Goal: Task Accomplishment & Management: Use online tool/utility

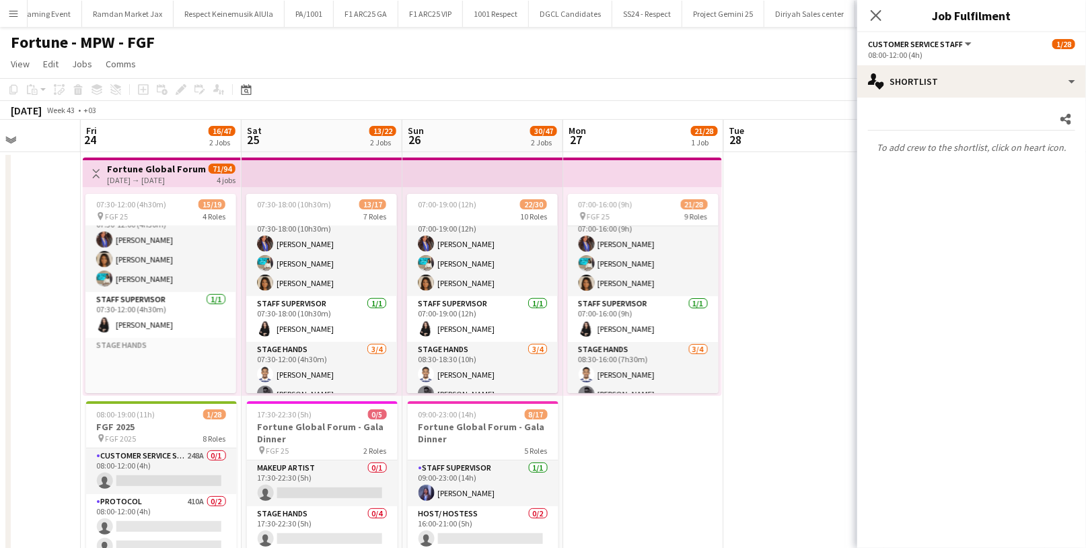
scroll to position [655, 0]
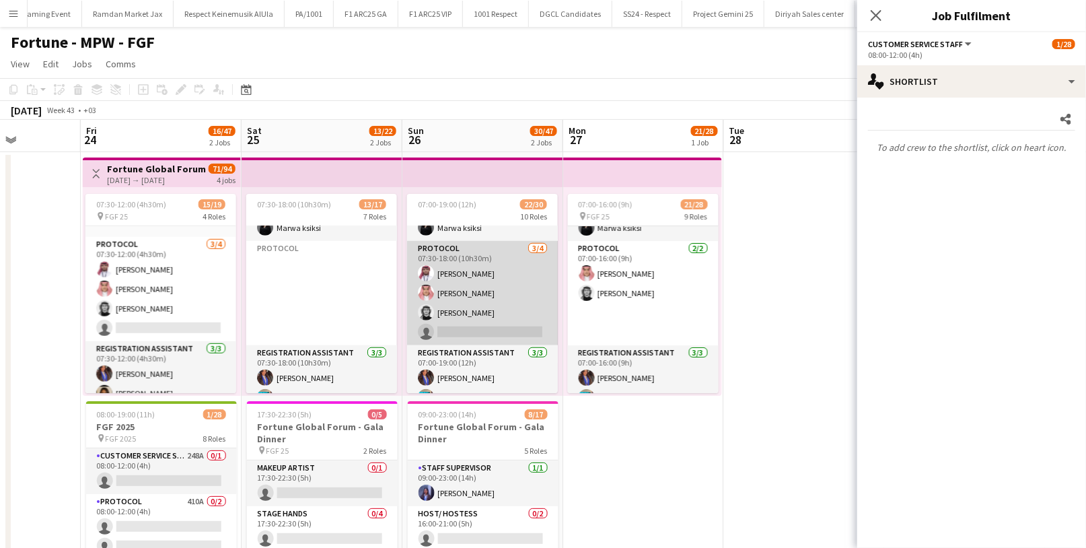
click at [460, 327] on app-card-role "Protocol [DATE] 07:30-18:00 (10h30m) [PERSON_NAME] [PERSON_NAME] [PERSON_NAME] …" at bounding box center [482, 293] width 151 height 104
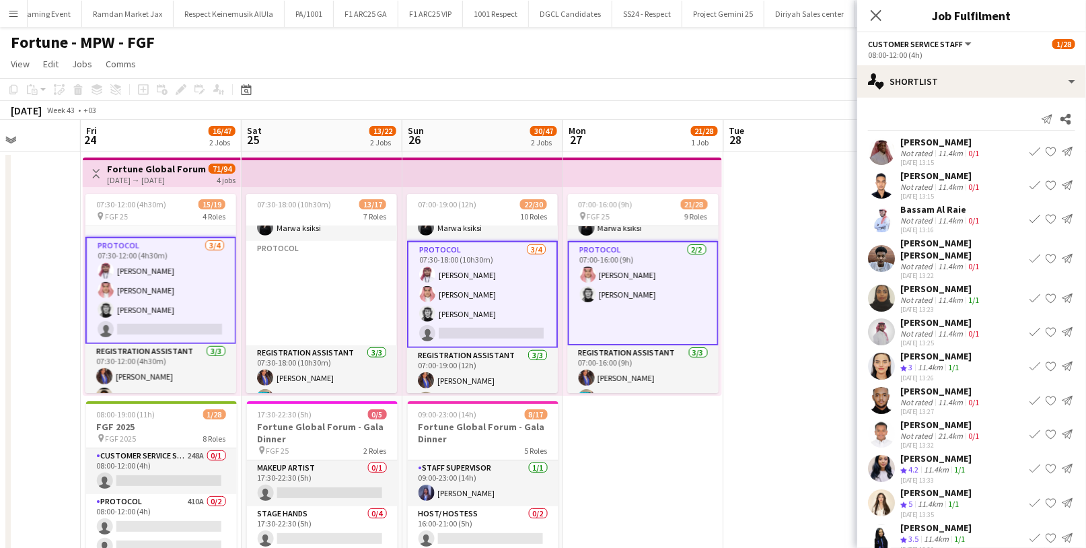
click at [487, 318] on app-card-role "Protocol [DATE] 07:30-18:00 (10h30m) [PERSON_NAME] [PERSON_NAME] [PERSON_NAME] …" at bounding box center [482, 294] width 151 height 107
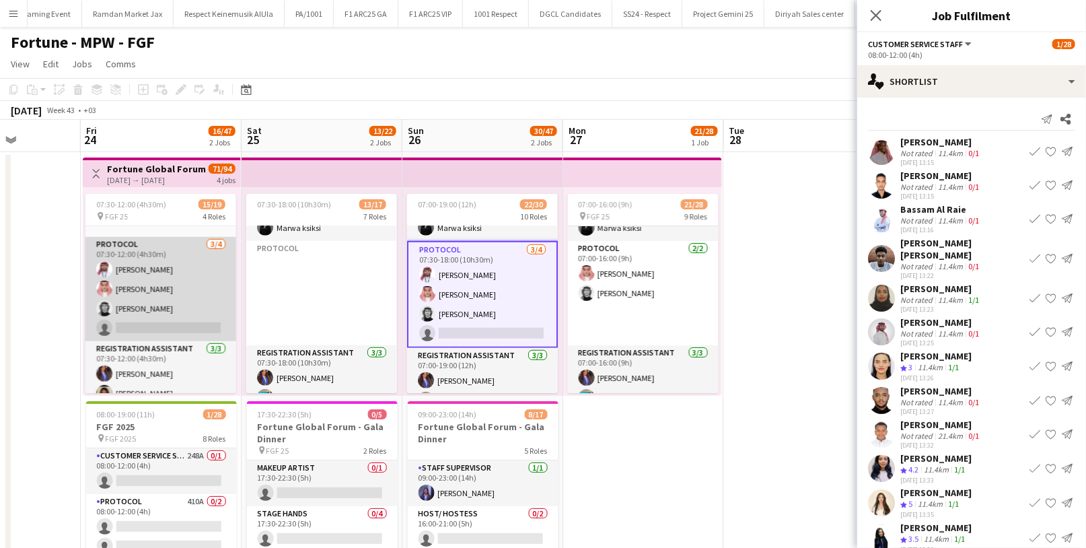
click at [141, 320] on app-card-role "Protocol [DATE] 07:30-12:00 (4h30m) [PERSON_NAME] [PERSON_NAME] [PERSON_NAME] s…" at bounding box center [160, 289] width 151 height 104
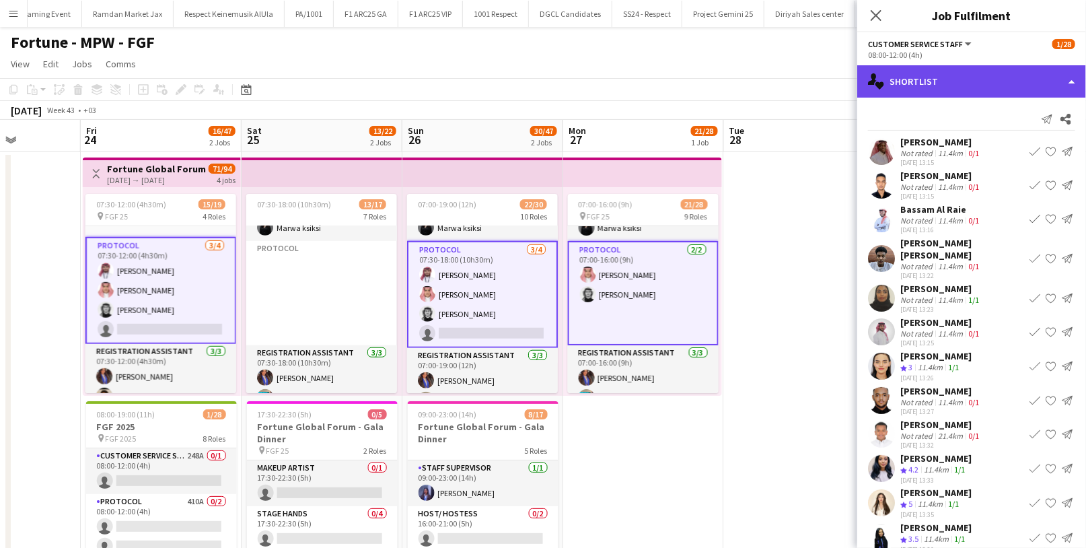
click at [924, 75] on div "single-neutral-actions-heart Shortlist" at bounding box center [972, 81] width 229 height 32
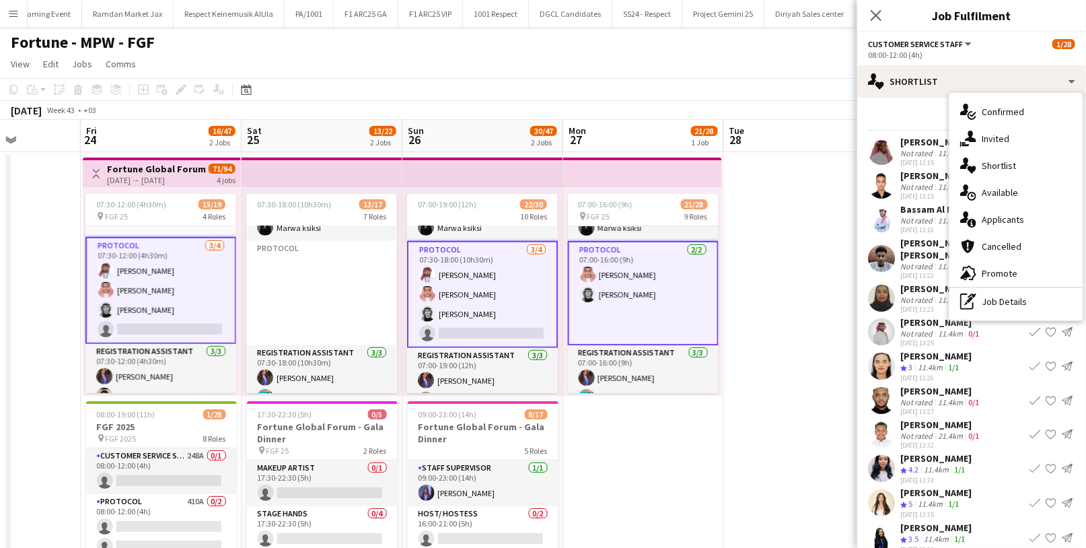
click at [798, 199] on app-date-cell at bounding box center [804, 389] width 161 height 475
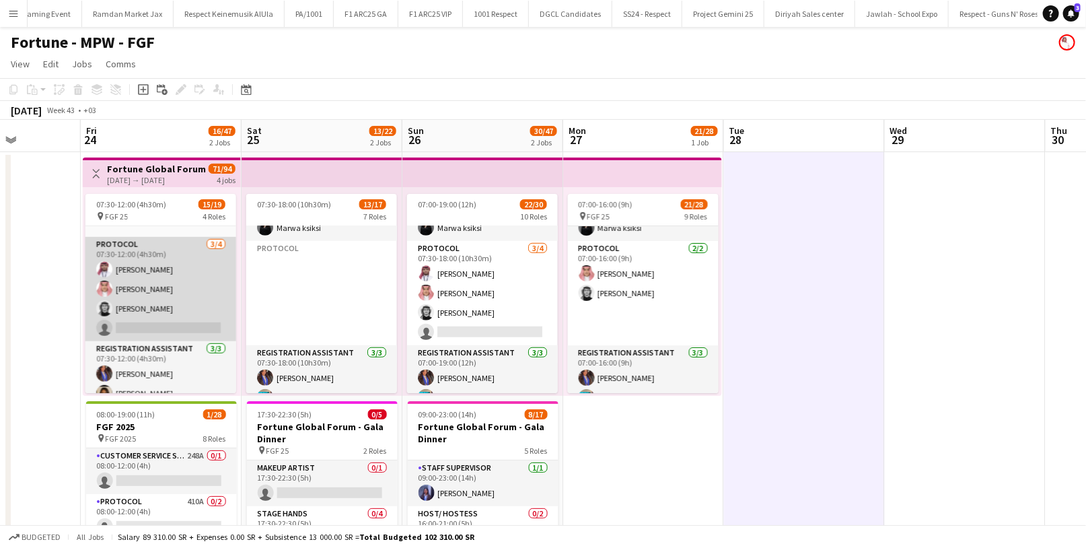
click at [157, 312] on app-card-role "Protocol [DATE] 07:30-12:00 (4h30m) [PERSON_NAME] [PERSON_NAME] [PERSON_NAME] s…" at bounding box center [160, 289] width 151 height 104
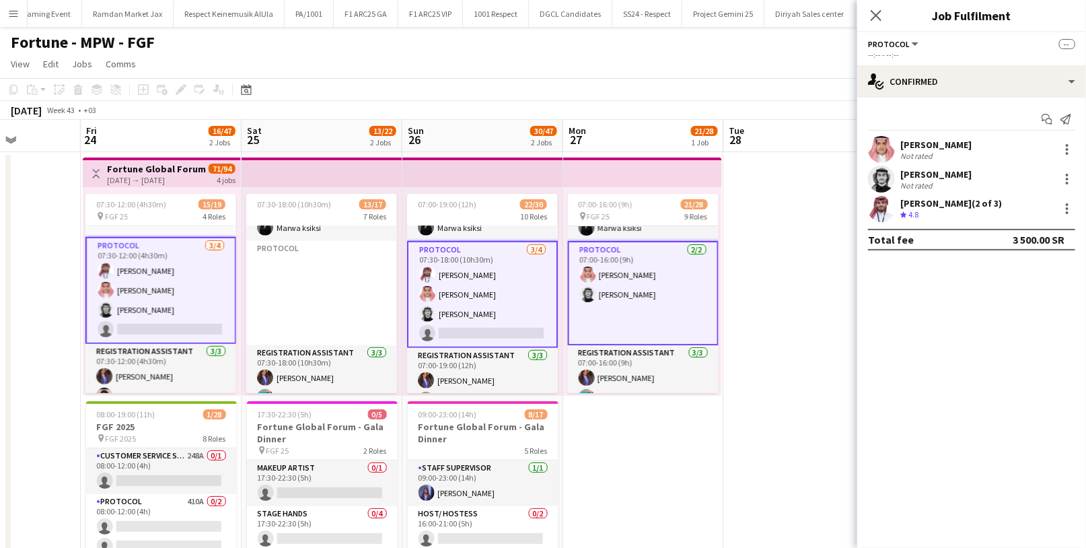
click at [168, 319] on app-card-role "Protocol [DATE] 07:30-12:00 (4h30m) [PERSON_NAME] [PERSON_NAME] [PERSON_NAME] s…" at bounding box center [160, 290] width 151 height 107
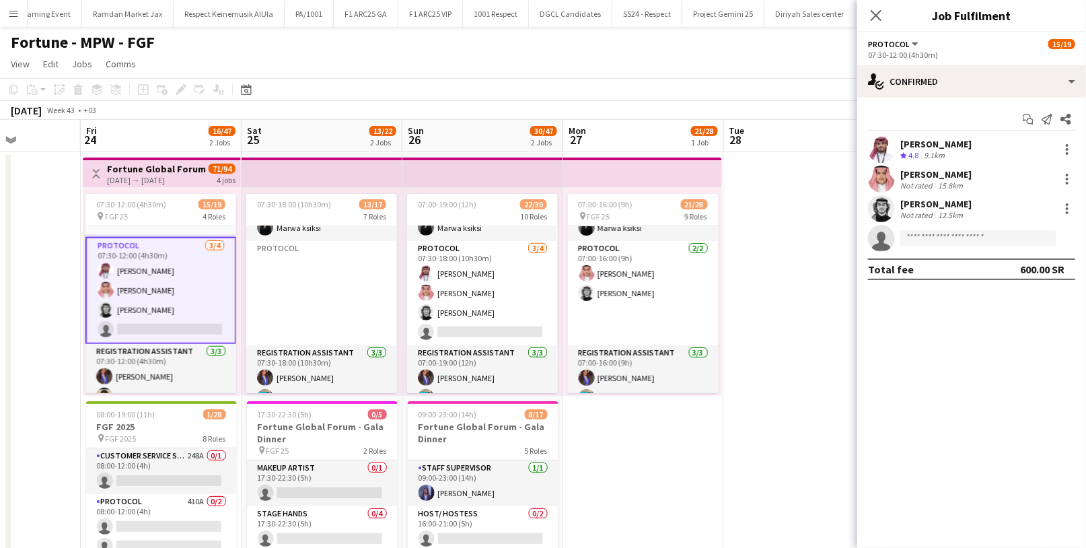
click at [168, 319] on app-card-role "Protocol [DATE] 07:30-12:00 (4h30m) [PERSON_NAME] [PERSON_NAME] [PERSON_NAME] s…" at bounding box center [160, 290] width 151 height 107
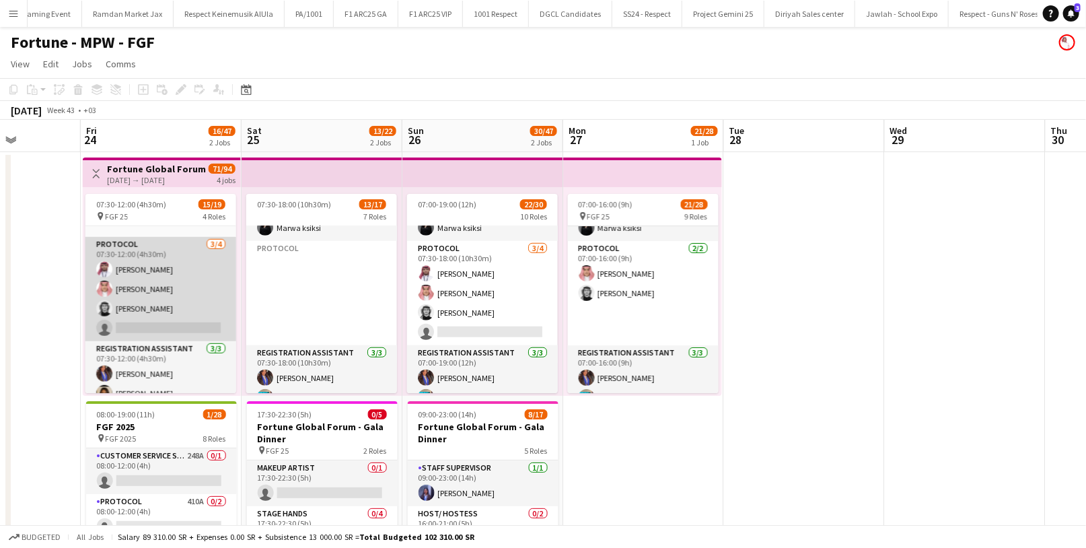
click at [168, 319] on app-card-role "Protocol [DATE] 07:30-12:00 (4h30m) [PERSON_NAME] [PERSON_NAME] [PERSON_NAME] s…" at bounding box center [160, 289] width 151 height 104
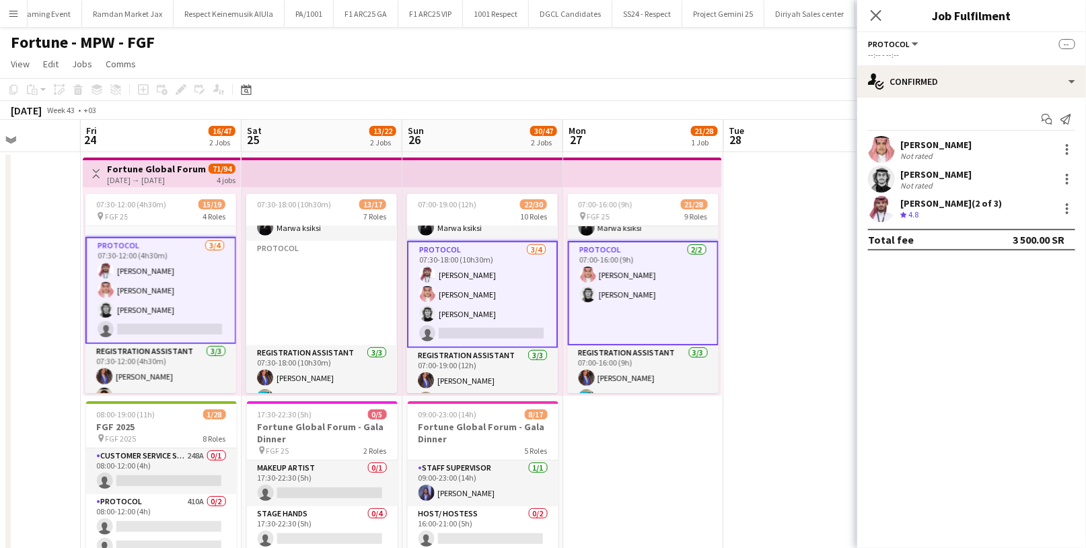
click at [168, 319] on app-card-role "Protocol [DATE] 07:30-12:00 (4h30m) [PERSON_NAME] [PERSON_NAME] [PERSON_NAME] s…" at bounding box center [160, 290] width 151 height 107
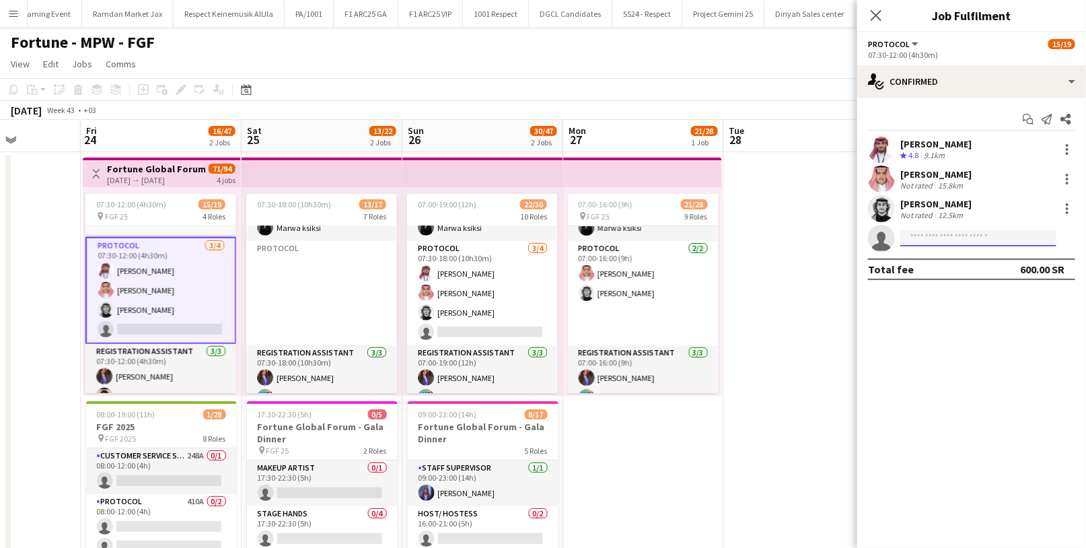
click at [935, 244] on input at bounding box center [979, 238] width 156 height 16
type input "**********"
click at [947, 269] on span "[EMAIL_ADDRESS][DOMAIN_NAME]" at bounding box center [978, 268] width 135 height 11
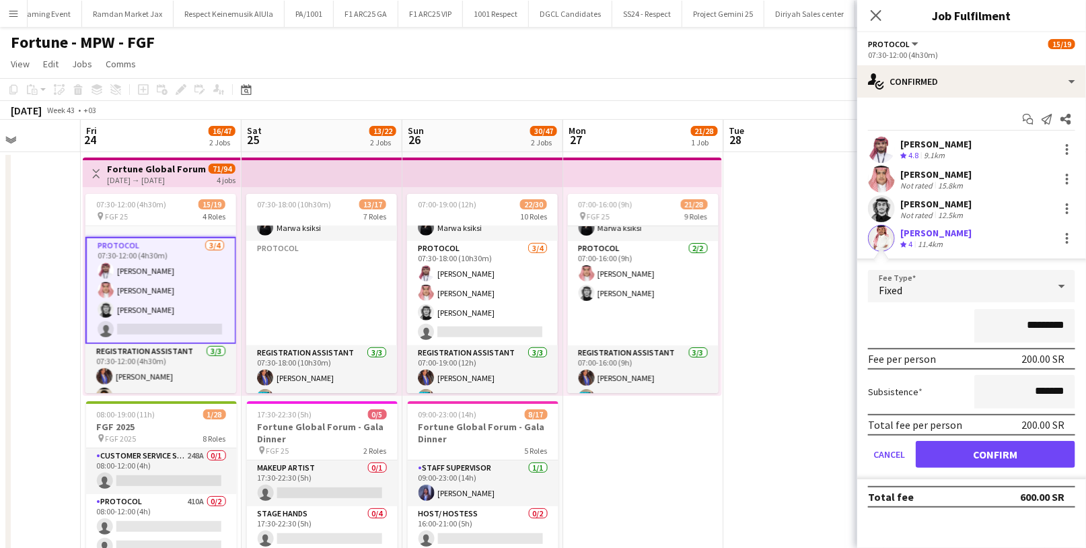
click at [922, 316] on div "*********" at bounding box center [971, 326] width 207 height 34
click at [976, 450] on button "Confirm" at bounding box center [996, 454] width 160 height 27
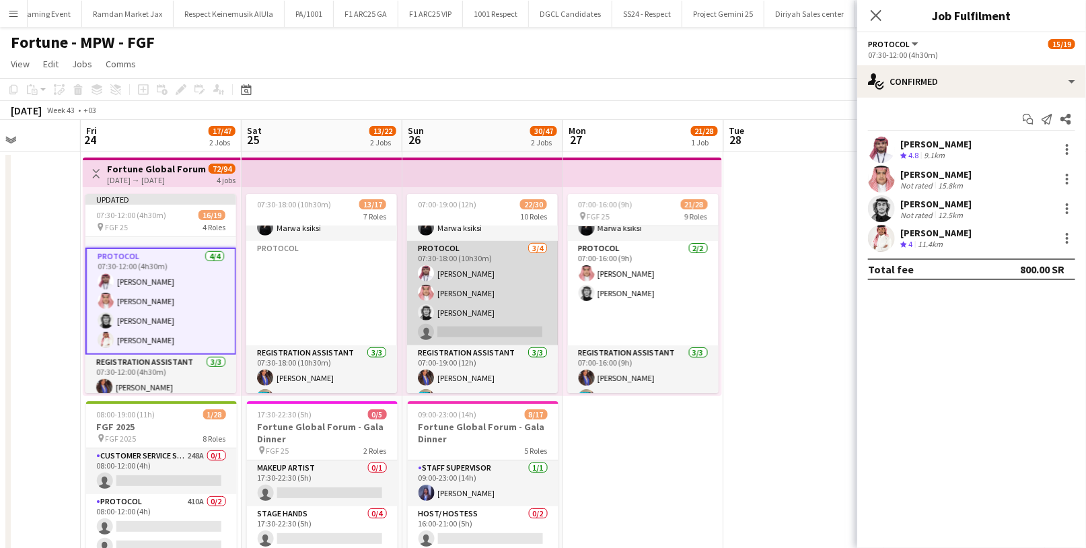
click at [499, 312] on app-card-role "Protocol [DATE] 07:30-18:00 (10h30m) [PERSON_NAME] [PERSON_NAME] [PERSON_NAME] …" at bounding box center [482, 293] width 151 height 104
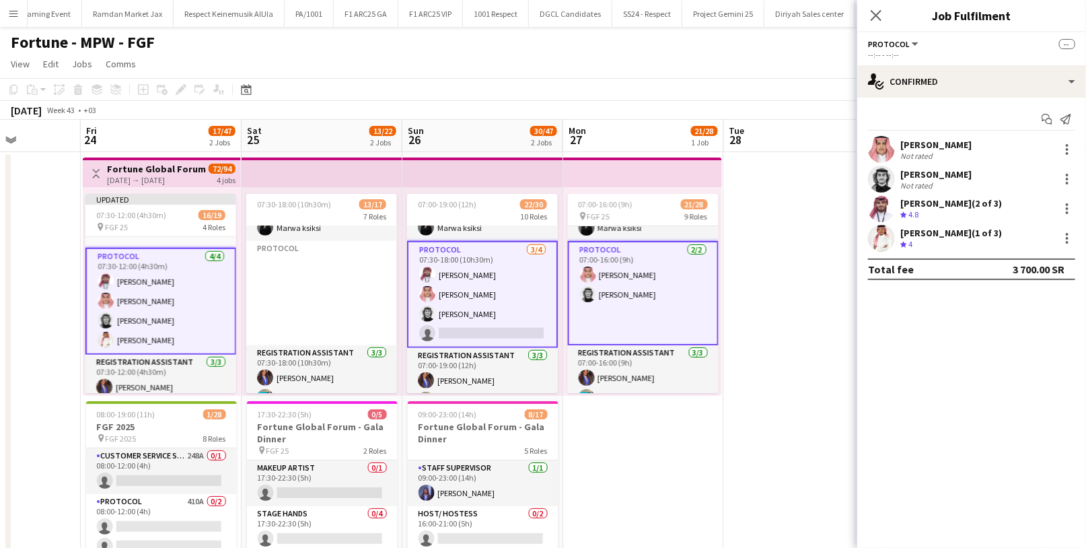
click at [471, 312] on app-card-role "Protocol [DATE] 07:30-18:00 (10h30m) [PERSON_NAME] [PERSON_NAME] [PERSON_NAME] …" at bounding box center [482, 294] width 151 height 107
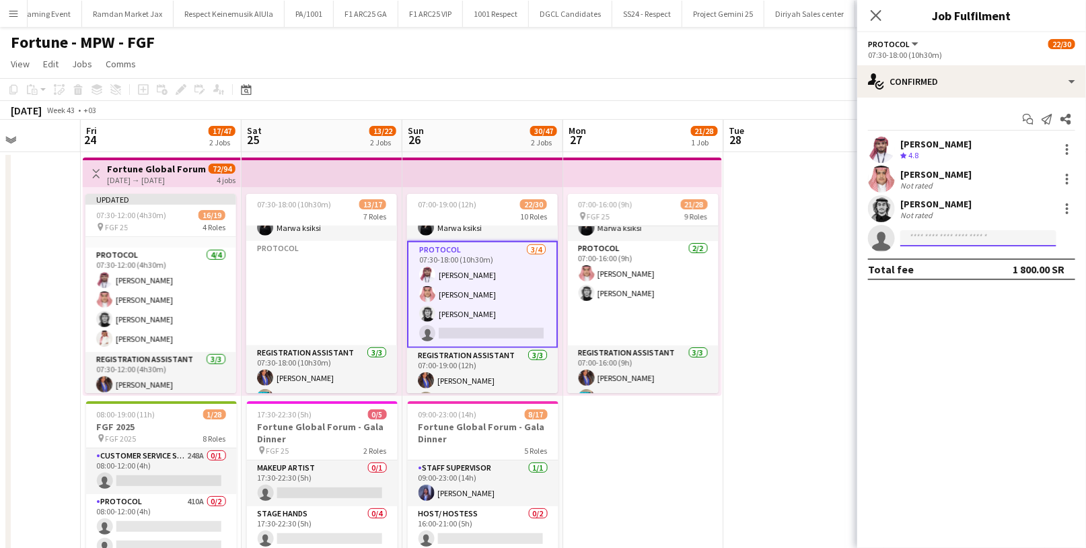
click at [944, 237] on input at bounding box center [979, 238] width 156 height 16
type input "**********"
click at [955, 263] on span "[EMAIL_ADDRESS][DOMAIN_NAME]" at bounding box center [978, 268] width 135 height 11
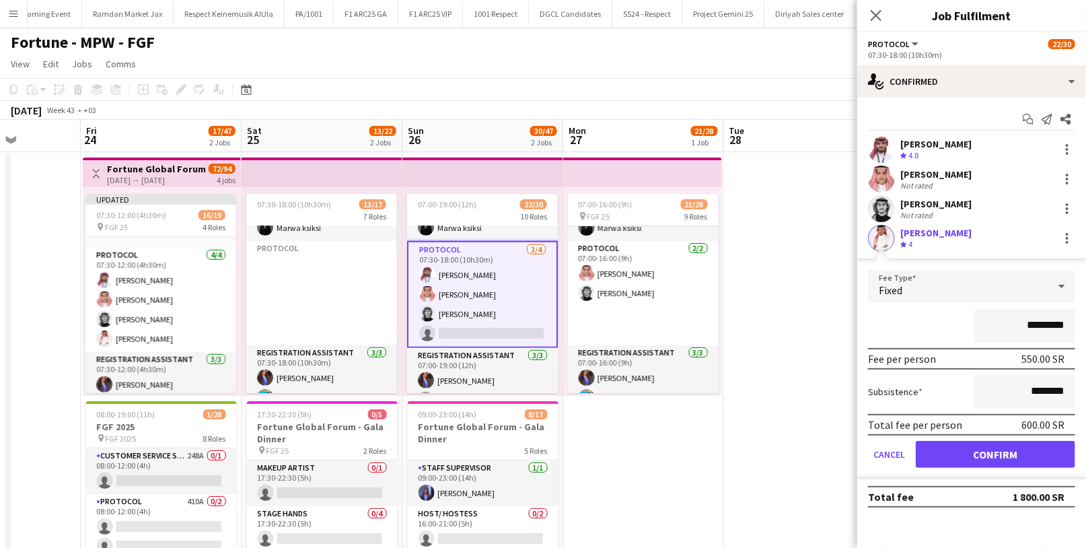
click at [914, 319] on div "*********" at bounding box center [971, 326] width 207 height 34
click at [975, 458] on button "Confirm" at bounding box center [996, 454] width 160 height 27
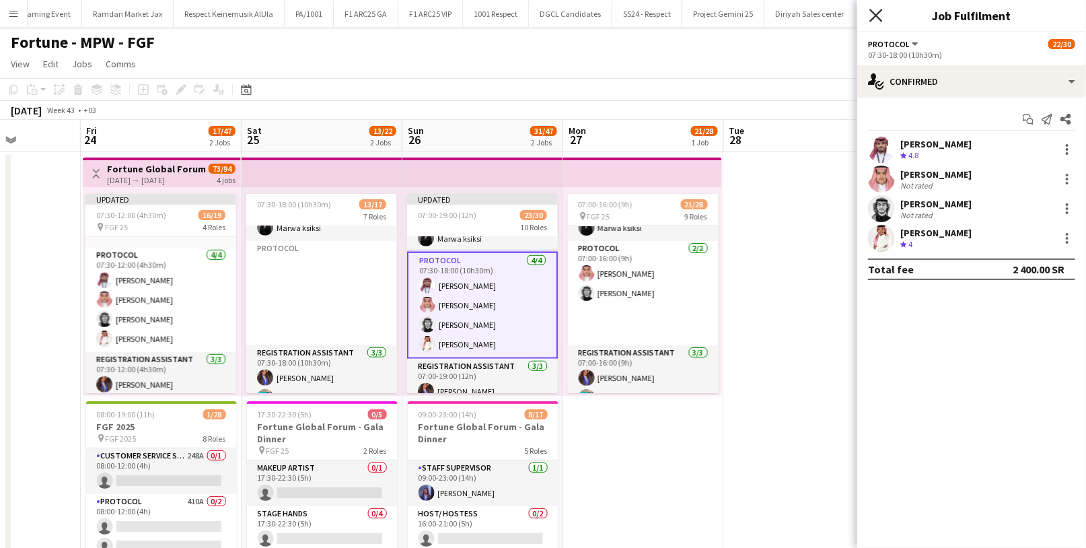
click at [875, 21] on icon "Close pop-in" at bounding box center [876, 15] width 13 height 13
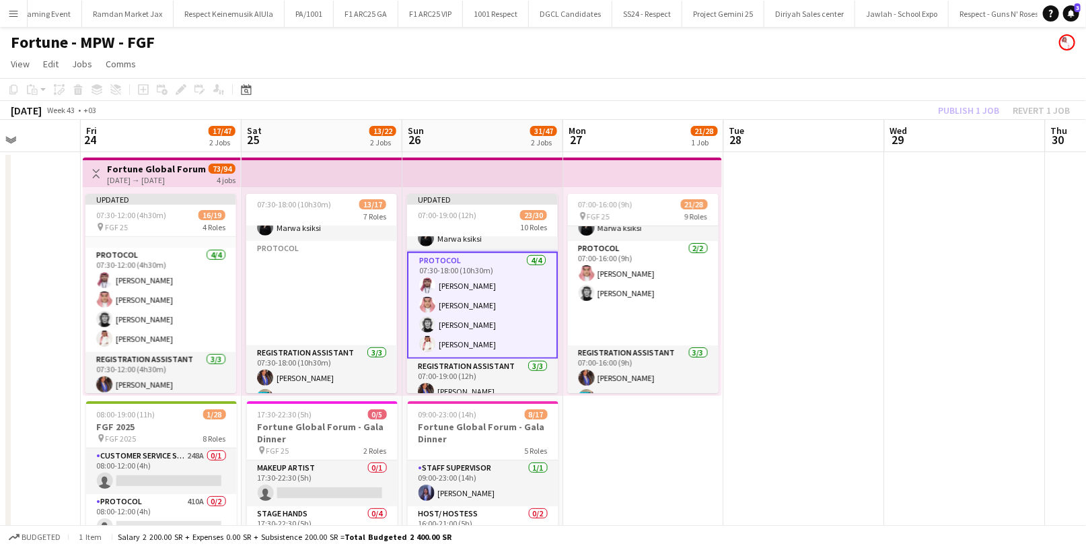
click at [967, 108] on div "Publish 1 job Revert 1 job" at bounding box center [1004, 111] width 164 height 18
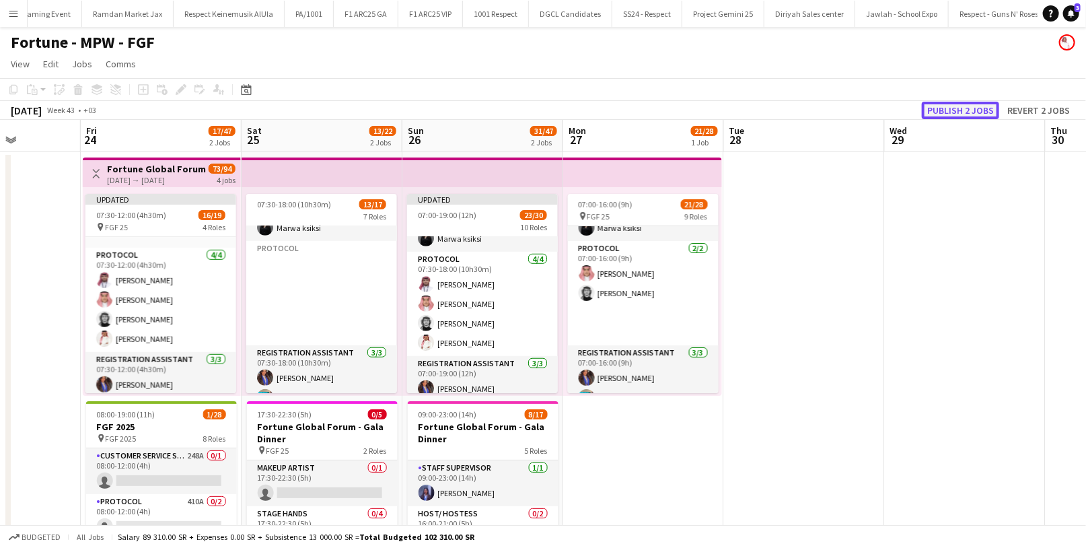
click at [967, 112] on button "Publish 2 jobs" at bounding box center [960, 111] width 77 height 18
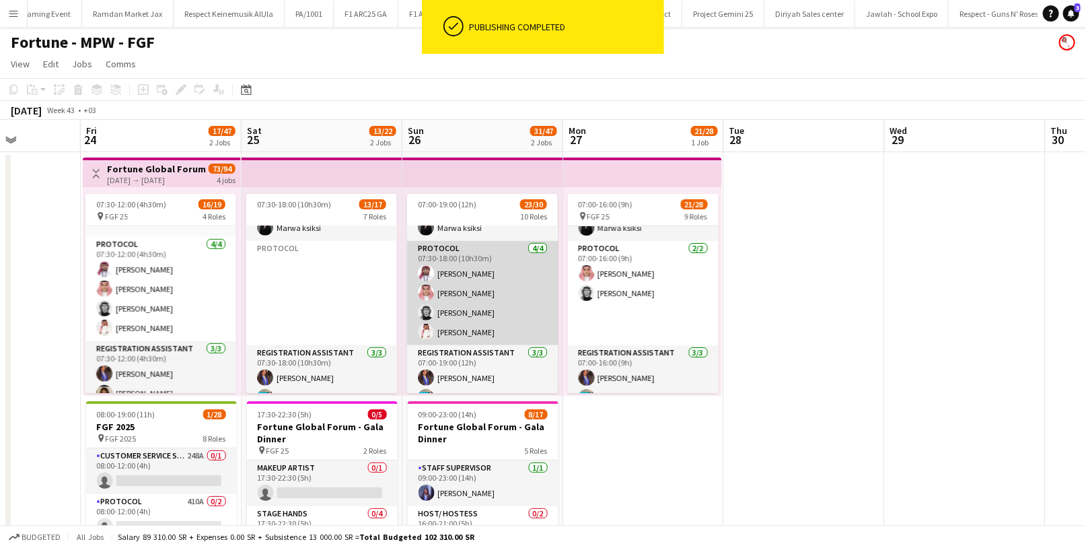
click at [464, 286] on app-card-role "Protocol [DATE] 07:30-18:00 (10h30m) [PERSON_NAME] [PERSON_NAME] [PERSON_NAME] …" at bounding box center [482, 293] width 151 height 104
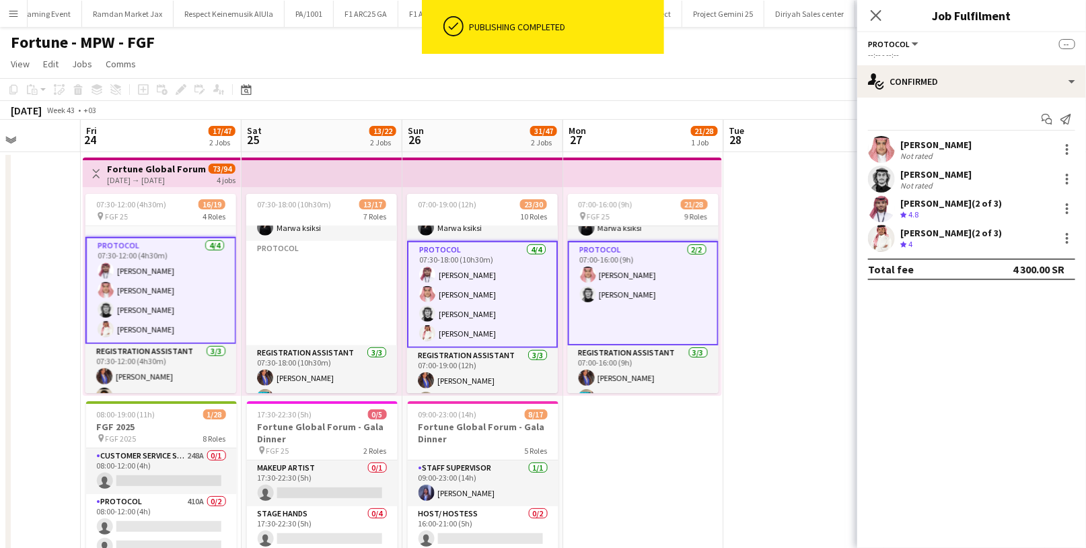
click at [934, 156] on div "Not rated" at bounding box center [918, 156] width 35 height 10
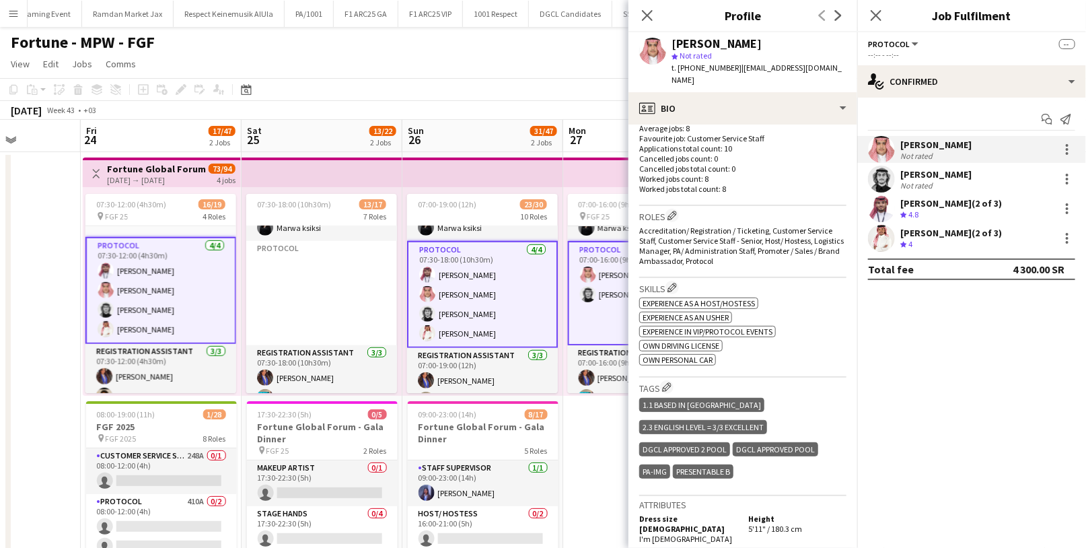
scroll to position [361, 0]
click at [666, 381] on app-icon "Edit crew company tags" at bounding box center [666, 385] width 9 height 9
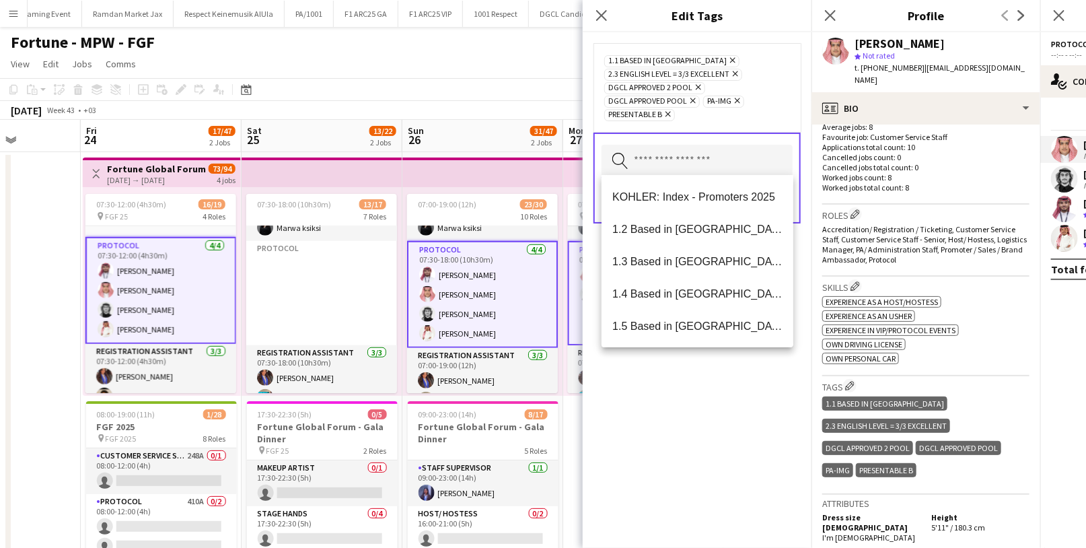
click at [676, 156] on input "text" at bounding box center [697, 162] width 191 height 34
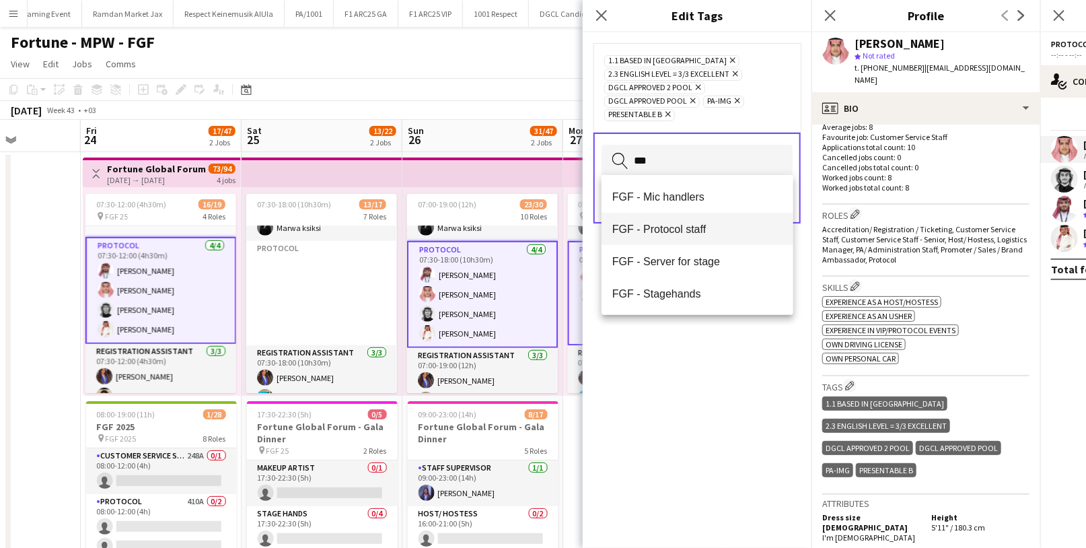
type input "***"
click at [692, 236] on mat-option "FGF - Protocol staff" at bounding box center [698, 229] width 192 height 32
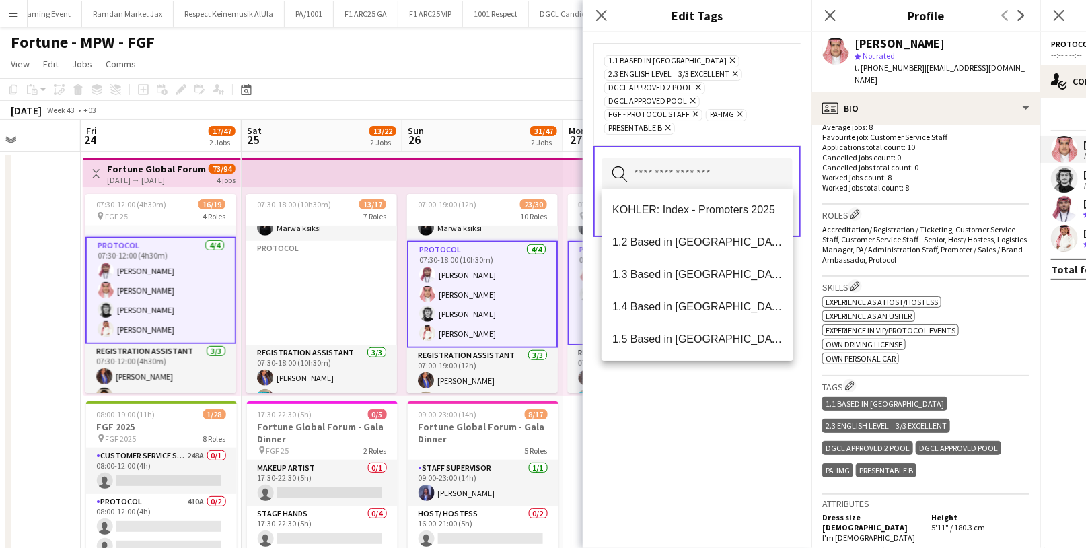
click at [683, 423] on div "1.1 Based in [GEOGRAPHIC_DATA] Remove 2.3 English Level = 3/3 Excellent Remove …" at bounding box center [697, 290] width 229 height 516
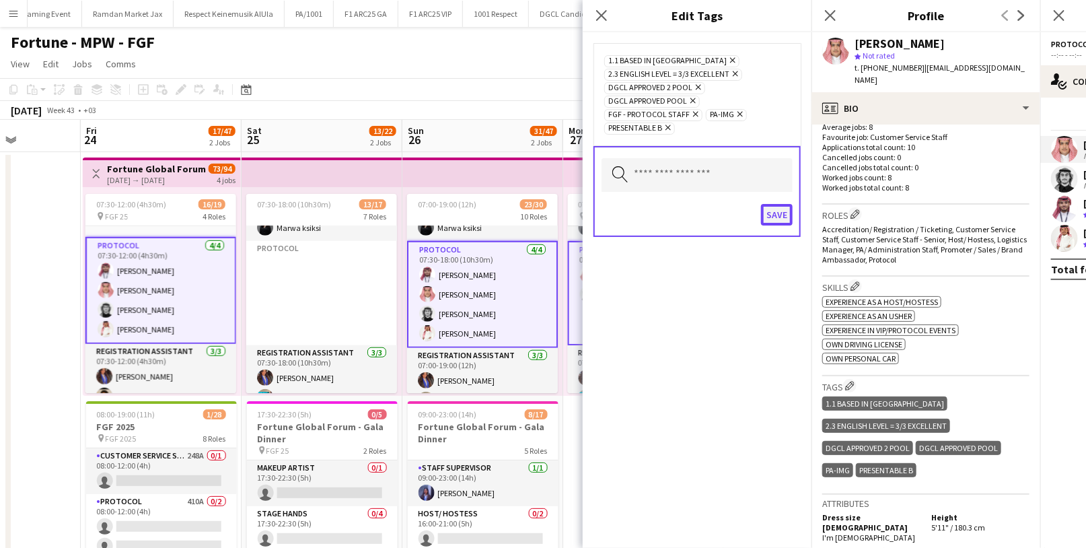
click at [771, 213] on button "Save" at bounding box center [777, 215] width 32 height 22
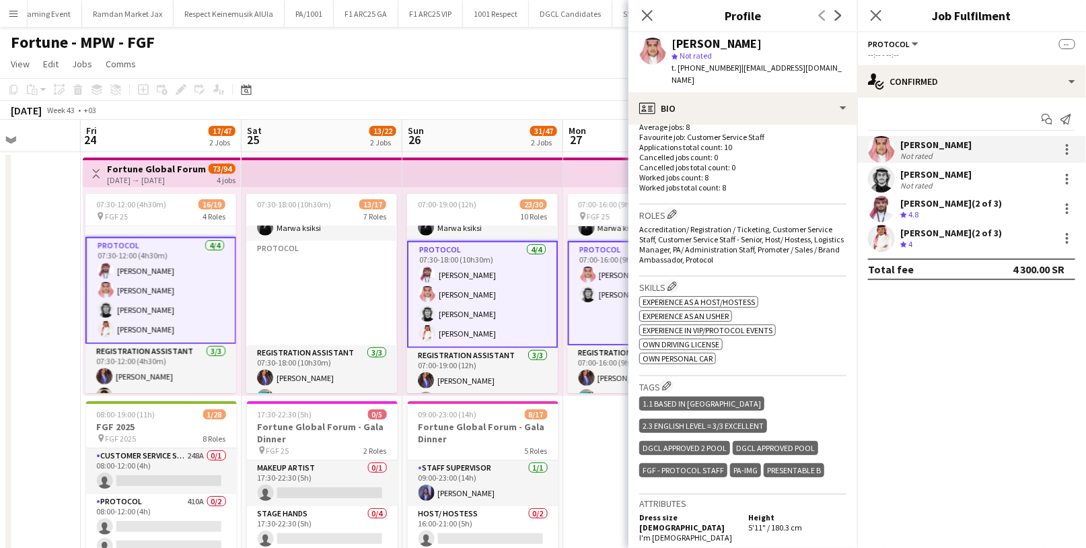
click at [940, 180] on div "Not rated" at bounding box center [936, 185] width 71 height 10
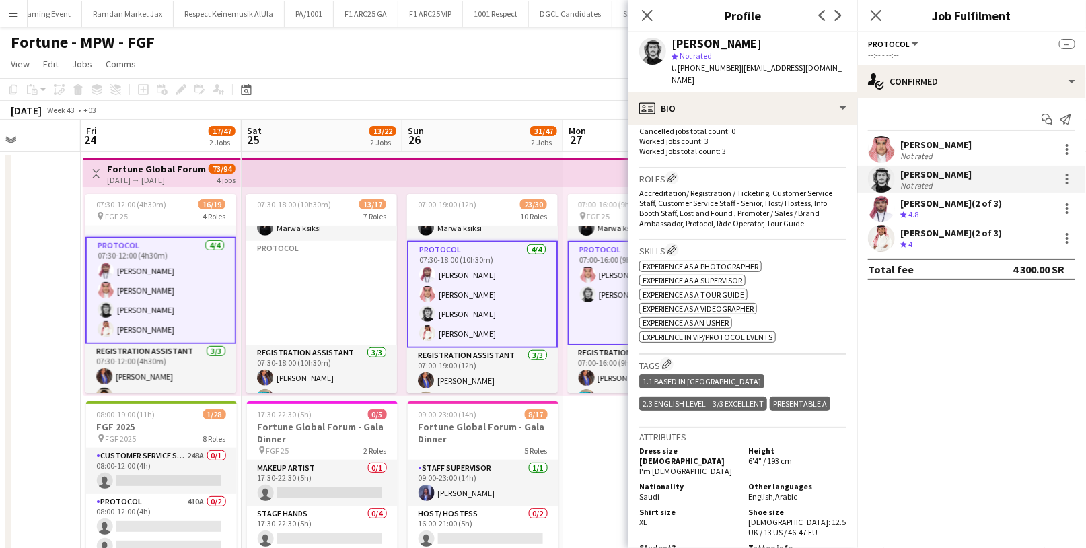
scroll to position [433, 0]
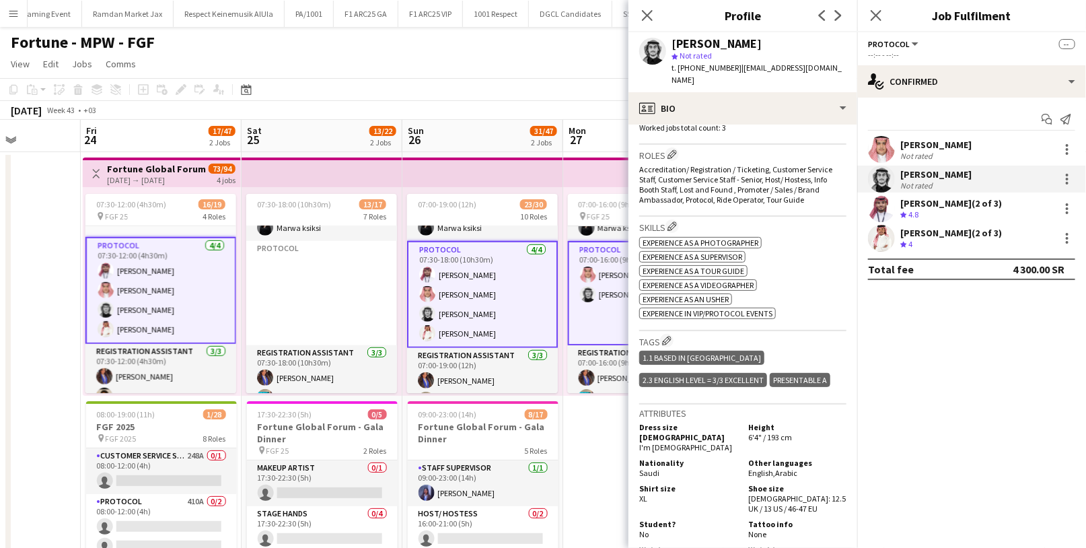
click at [675, 334] on h3 "Tags Edit crew company tags" at bounding box center [742, 341] width 207 height 14
click at [672, 336] on app-icon "Edit crew company tags" at bounding box center [666, 340] width 9 height 9
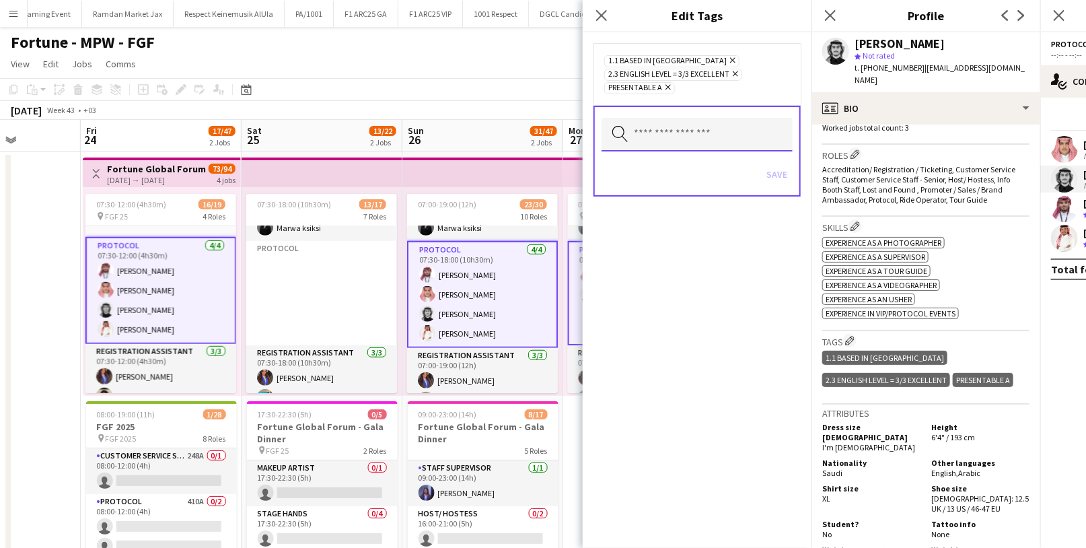
click at [676, 145] on input "text" at bounding box center [697, 135] width 191 height 34
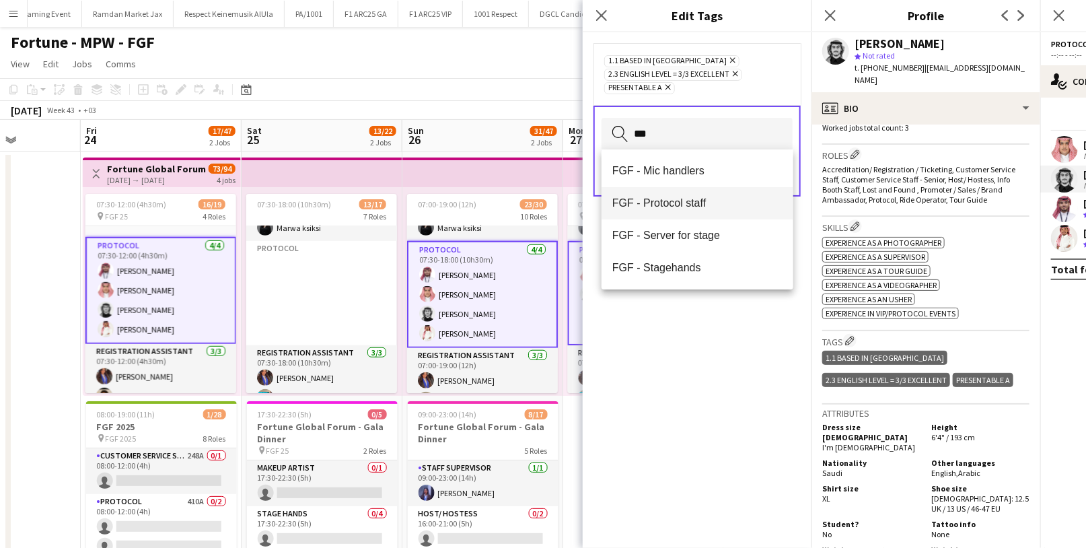
type input "***"
click at [701, 206] on span "FGF - Protocol staff" at bounding box center [698, 203] width 170 height 13
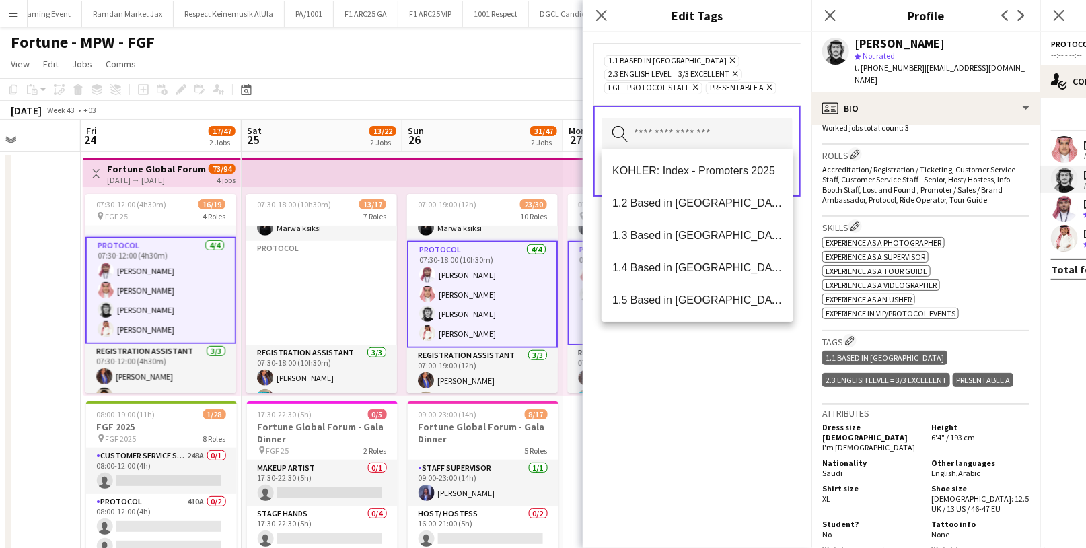
click at [705, 343] on div "1.1 Based in [GEOGRAPHIC_DATA] Remove 2.3 English Level = 3/3 Excellent Remove …" at bounding box center [697, 290] width 229 height 516
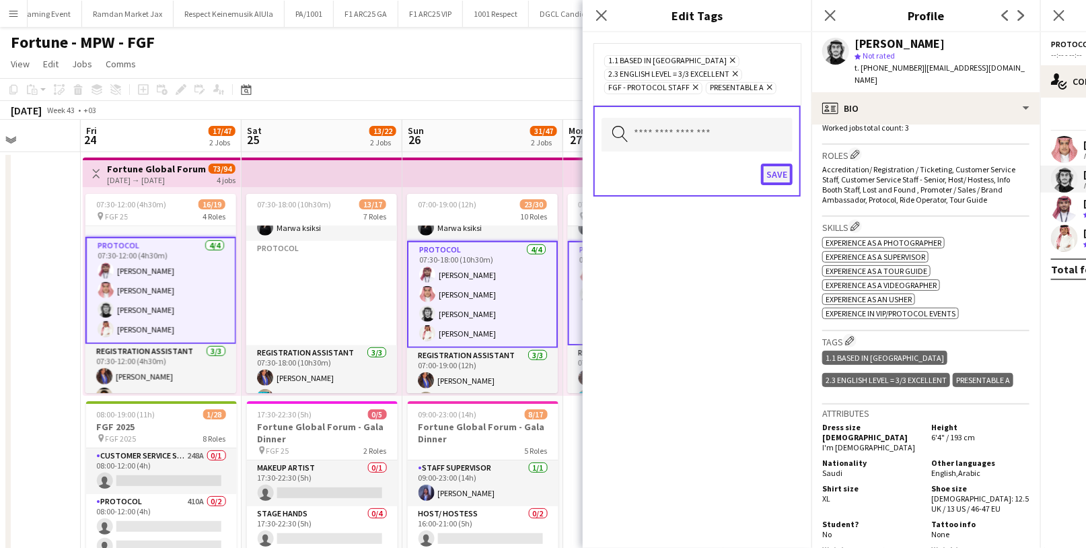
click at [775, 175] on button "Save" at bounding box center [777, 175] width 32 height 22
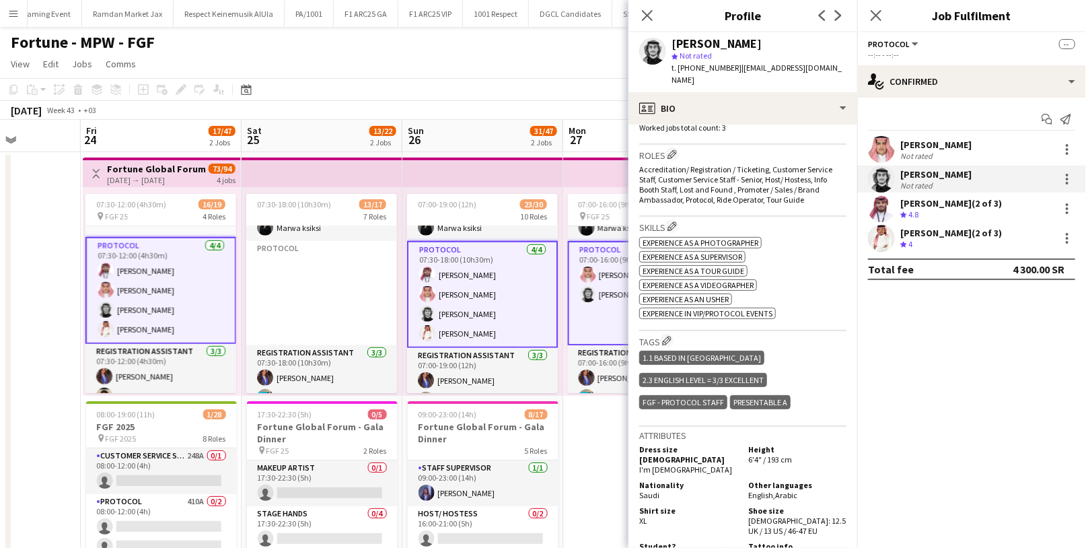
click at [934, 213] on div "Crew rating 4.8" at bounding box center [952, 214] width 102 height 11
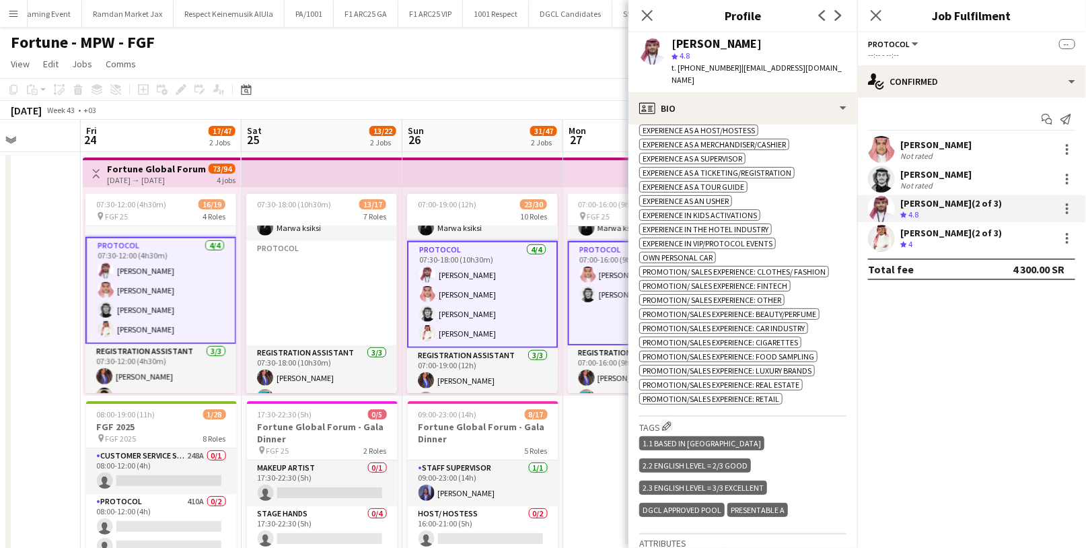
scroll to position [549, 0]
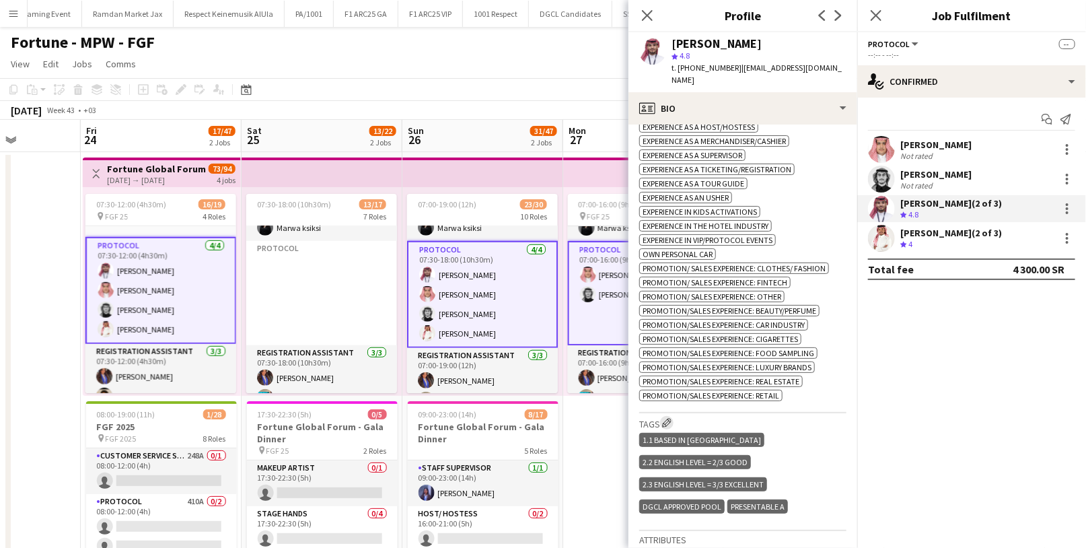
click at [670, 418] on app-icon "Edit crew company tags" at bounding box center [666, 422] width 9 height 9
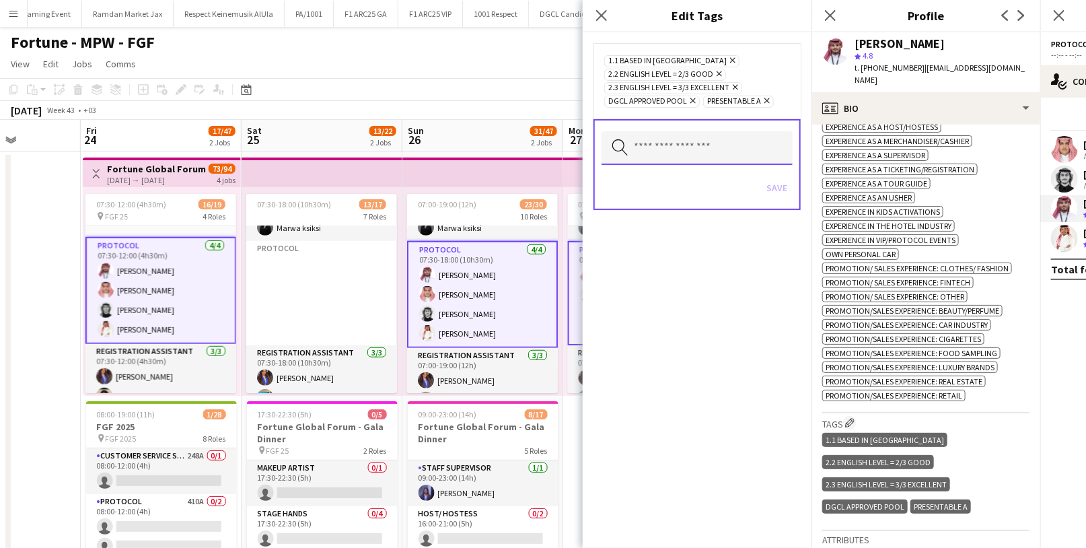
click at [683, 145] on input "text" at bounding box center [697, 148] width 191 height 34
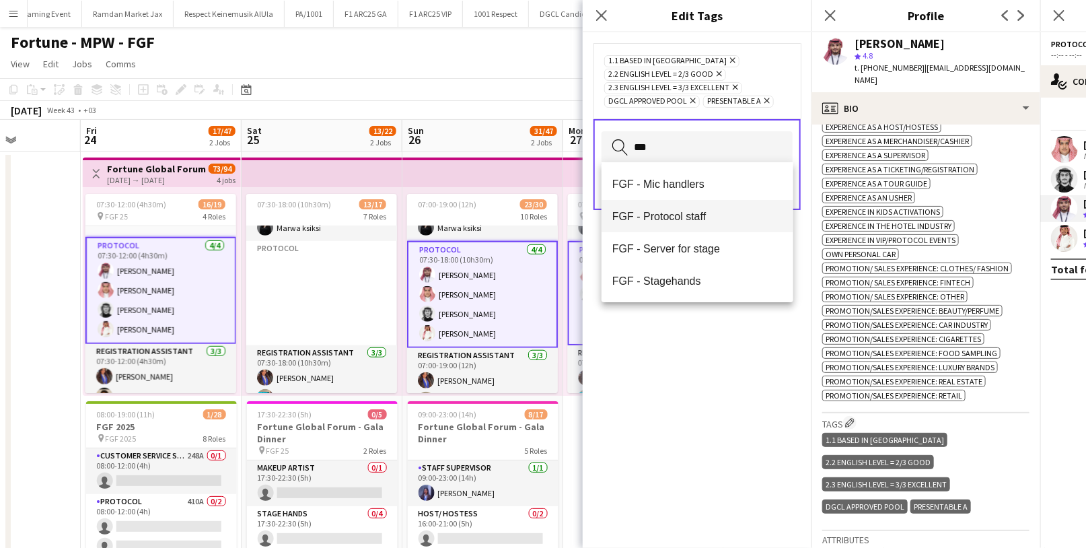
type input "***"
click at [679, 221] on span "FGF - Protocol staff" at bounding box center [698, 216] width 170 height 13
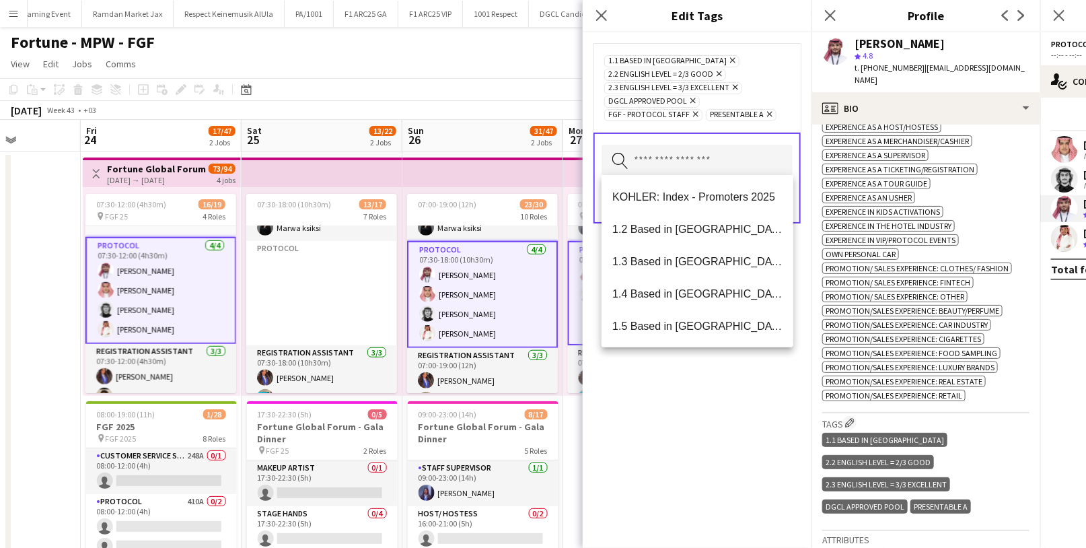
click at [674, 376] on div "1.1 Based in [GEOGRAPHIC_DATA] Remove 2.2 English Level = 2/3 Good Remove 2.3 E…" at bounding box center [697, 290] width 229 height 516
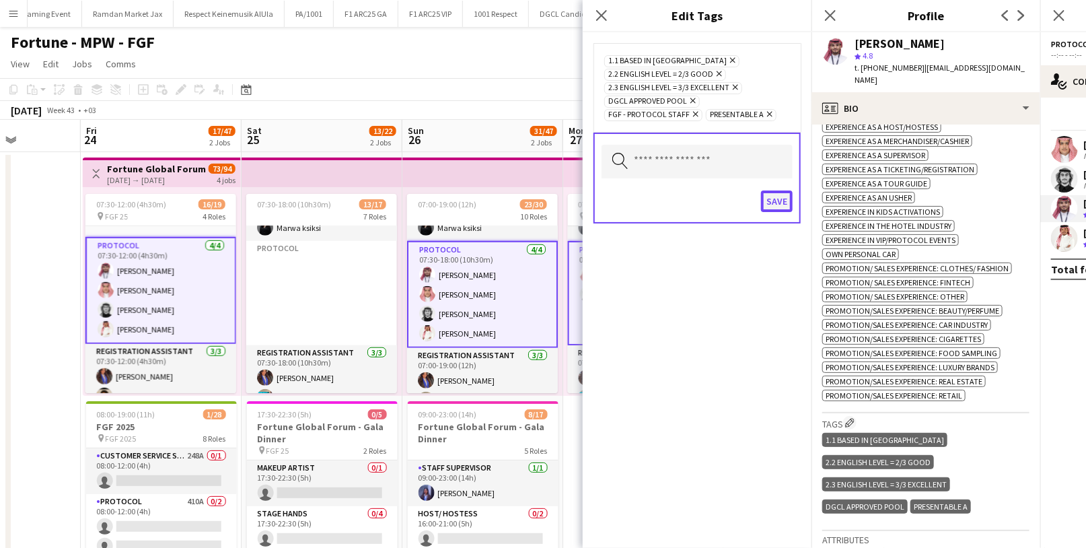
click at [776, 203] on button "Save" at bounding box center [777, 201] width 32 height 22
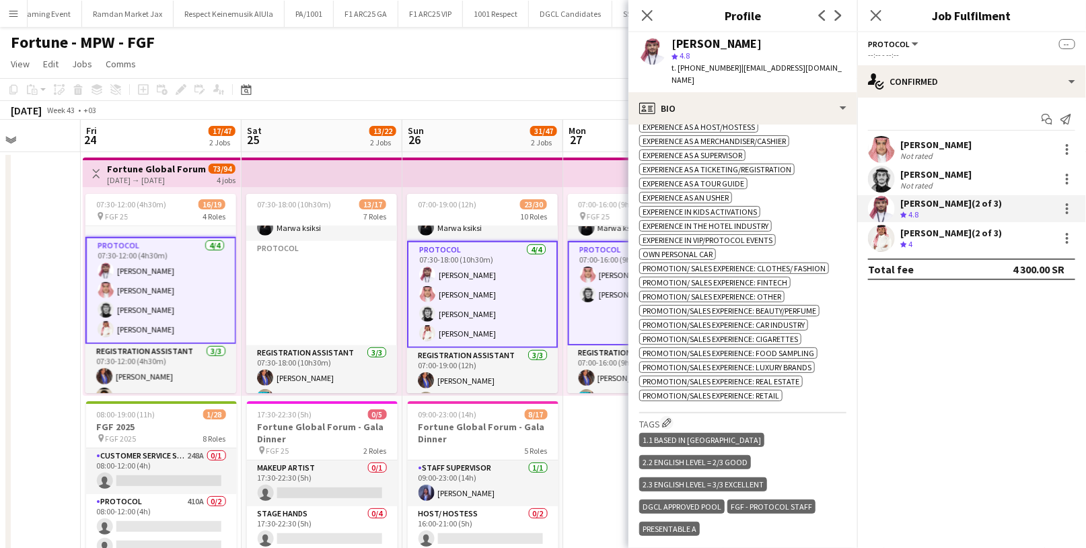
click at [971, 234] on div "[PERSON_NAME] (2 of 3)" at bounding box center [952, 233] width 102 height 12
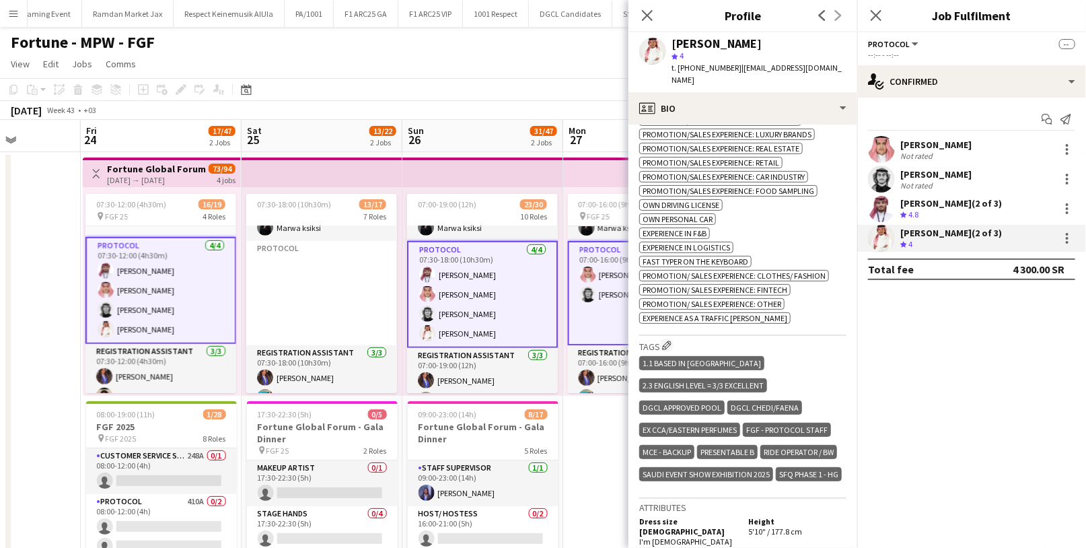
scroll to position [796, 0]
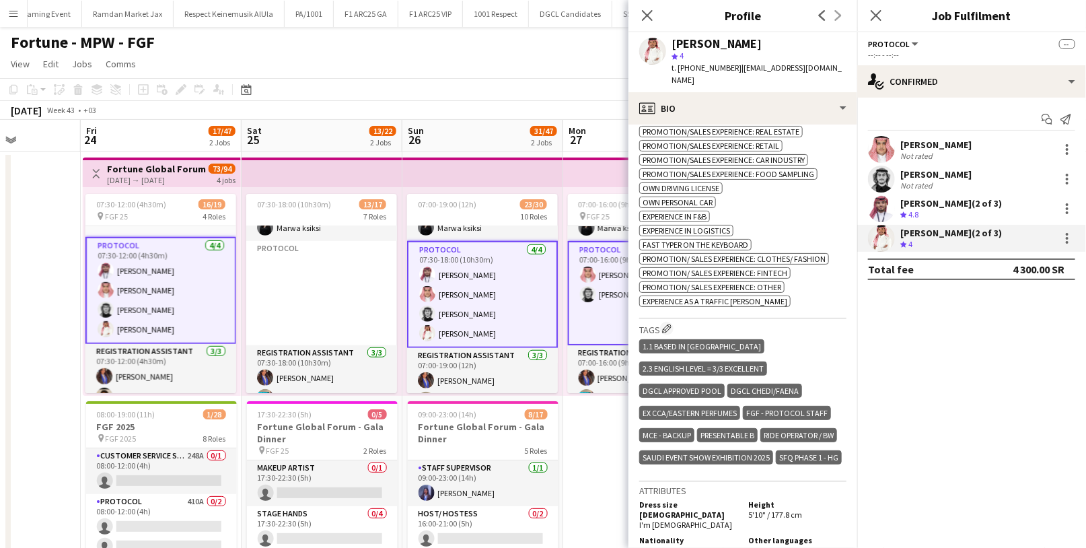
click at [929, 146] on div "[PERSON_NAME]" at bounding box center [936, 145] width 71 height 12
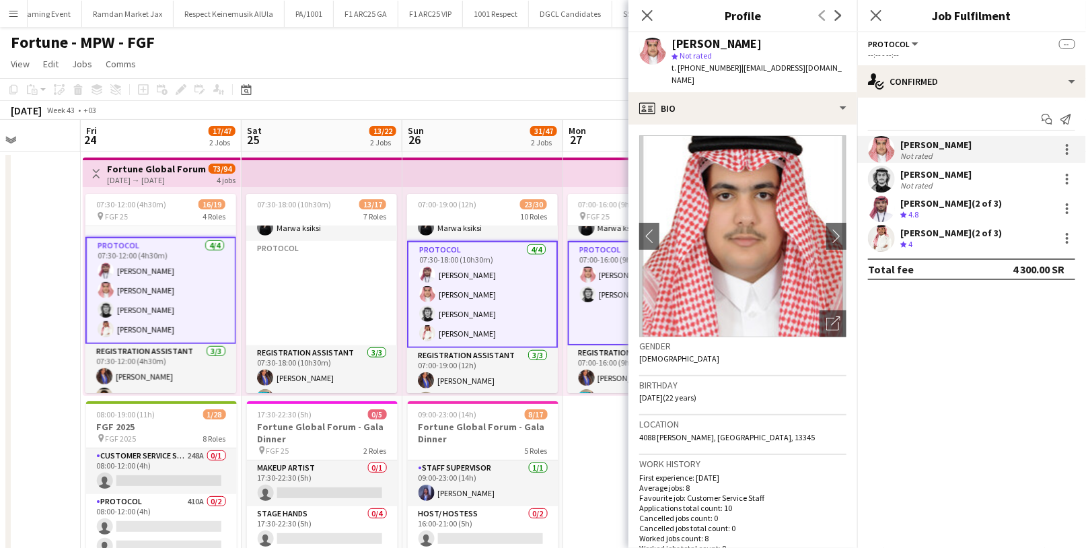
click at [695, 71] on span "t. [PHONE_NUMBER]" at bounding box center [707, 68] width 70 height 10
copy span "966557662016"
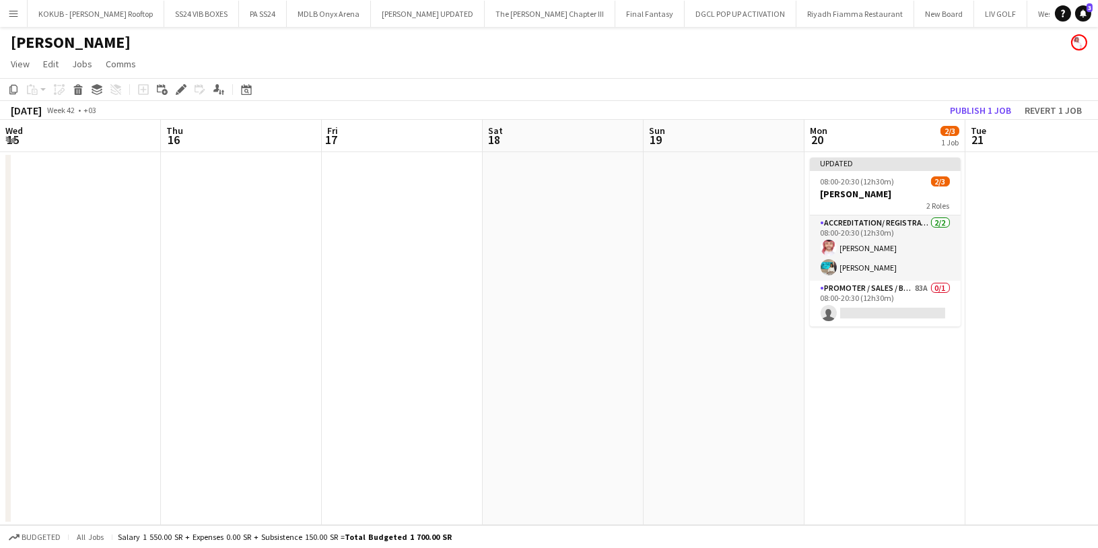
scroll to position [0, 389]
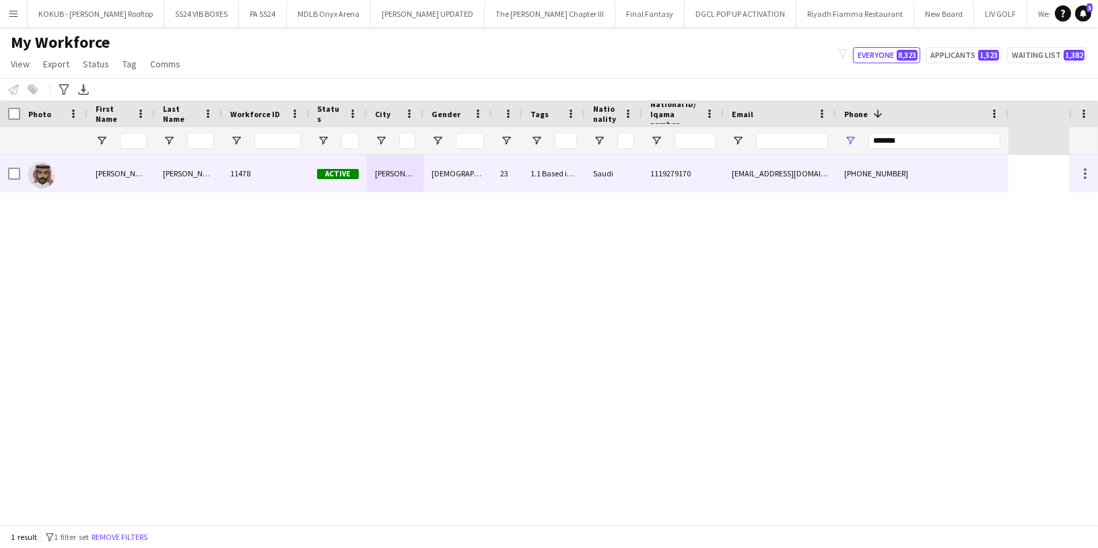
click at [216, 181] on div "Muhammed" at bounding box center [188, 173] width 67 height 37
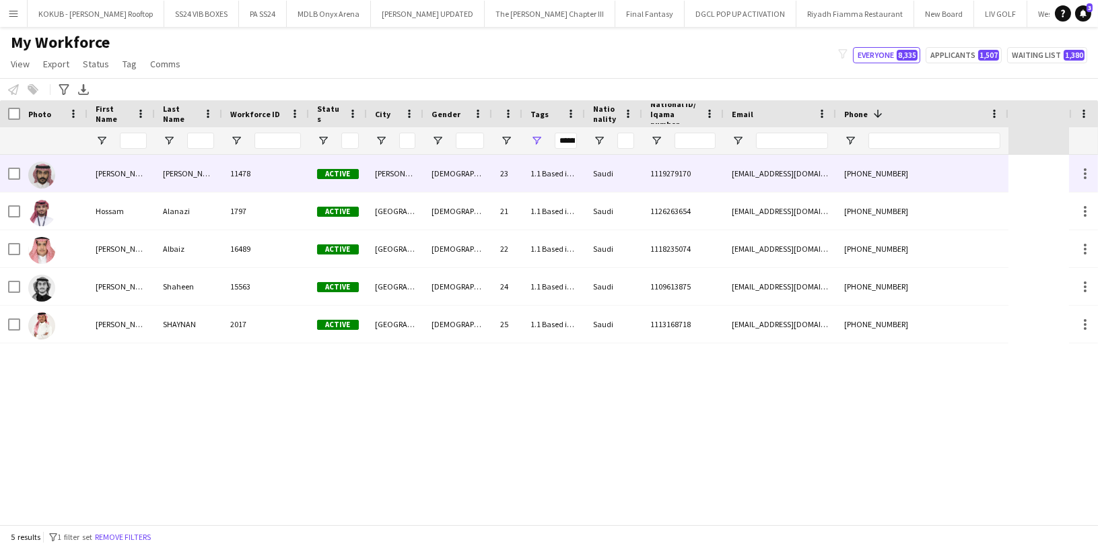
click at [174, 172] on div "Muhammed" at bounding box center [188, 173] width 67 height 37
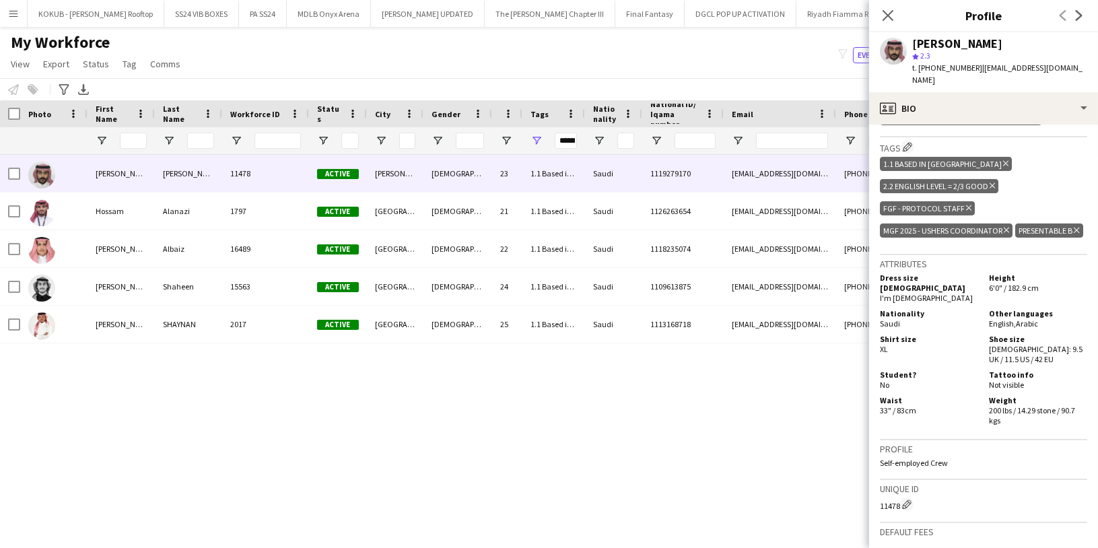
scroll to position [542, 0]
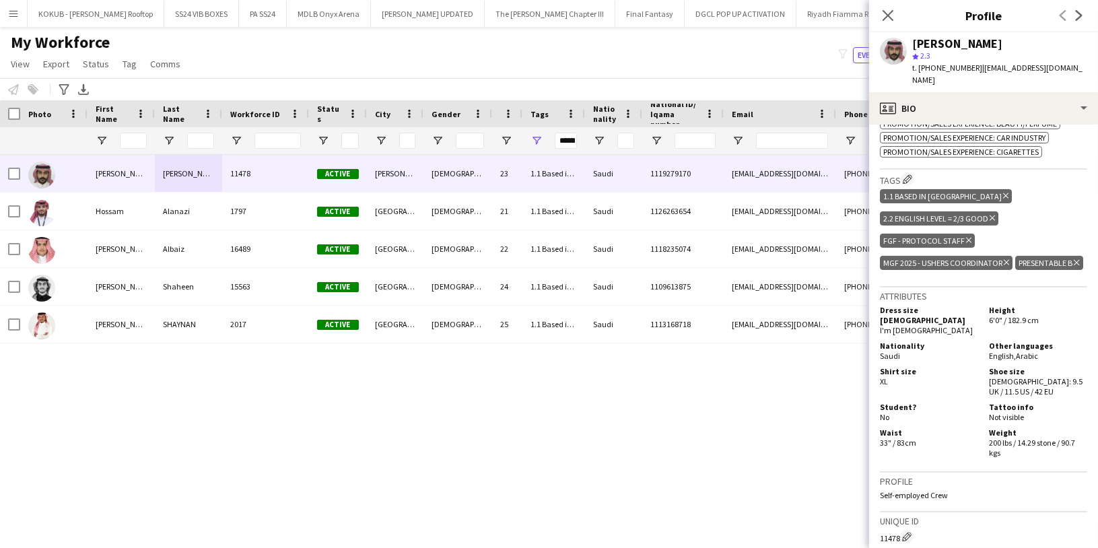
click at [966, 238] on icon at bounding box center [968, 240] width 5 height 5
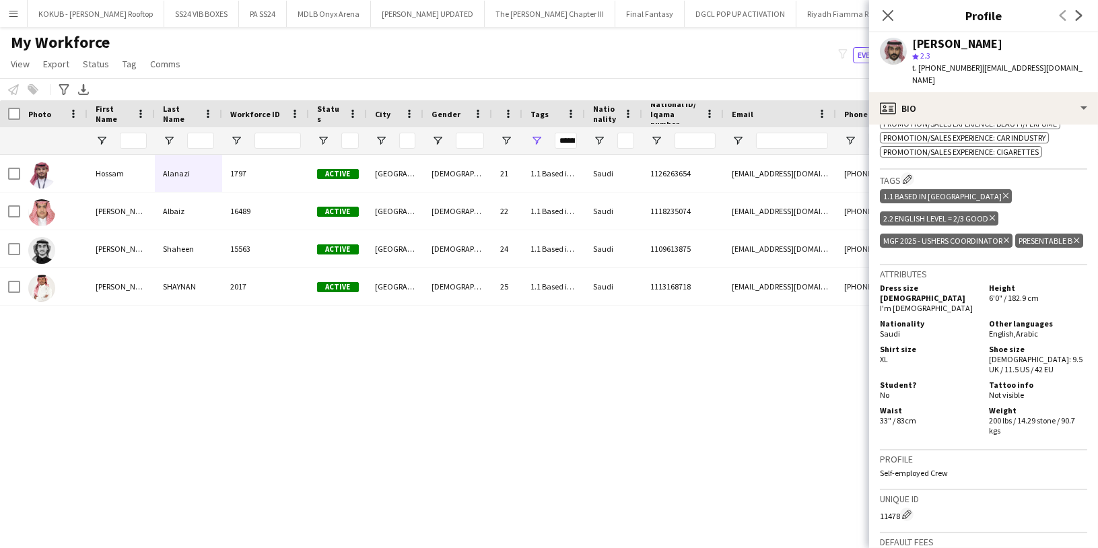
click at [719, 50] on div "My Workforce View Views Default view Musab Alamri Ninar Wannos Nouf Aloudah Rav…" at bounding box center [549, 55] width 1098 height 46
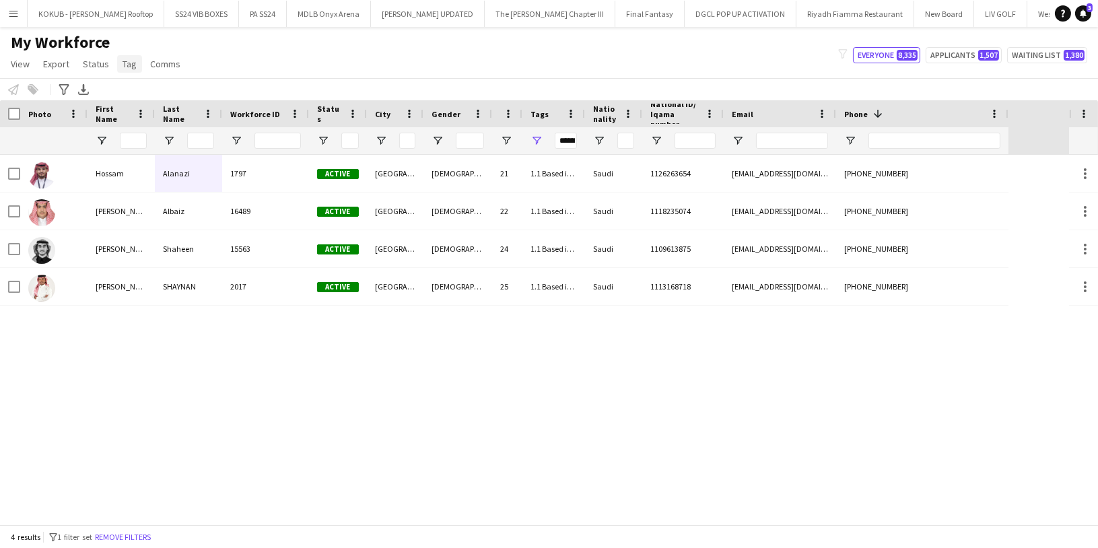
click at [125, 68] on span "Tag" at bounding box center [130, 64] width 14 height 12
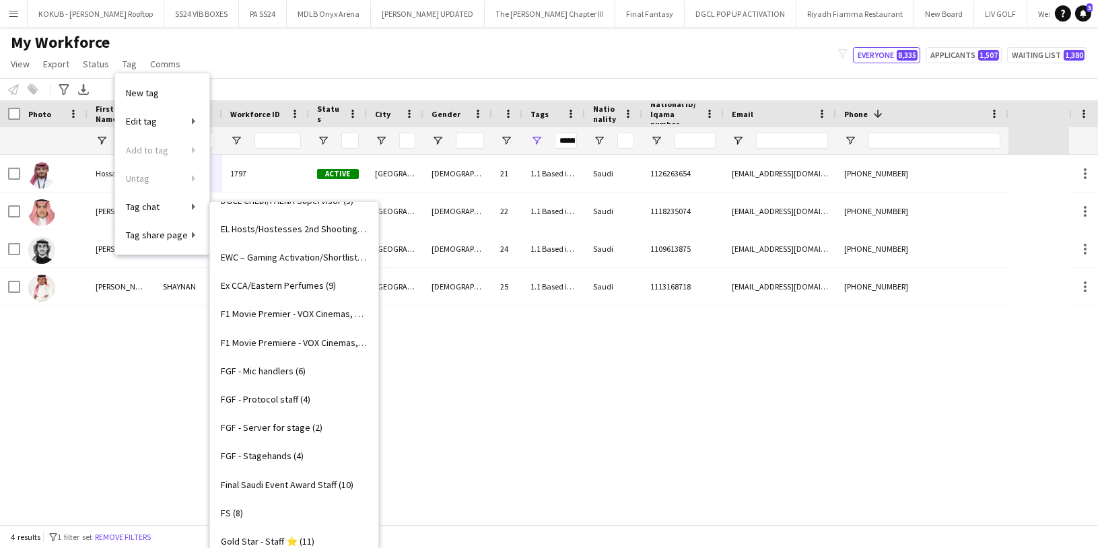
scroll to position [534, 0]
click at [300, 399] on span "FGF - Protocol staff (4)" at bounding box center [266, 398] width 90 height 12
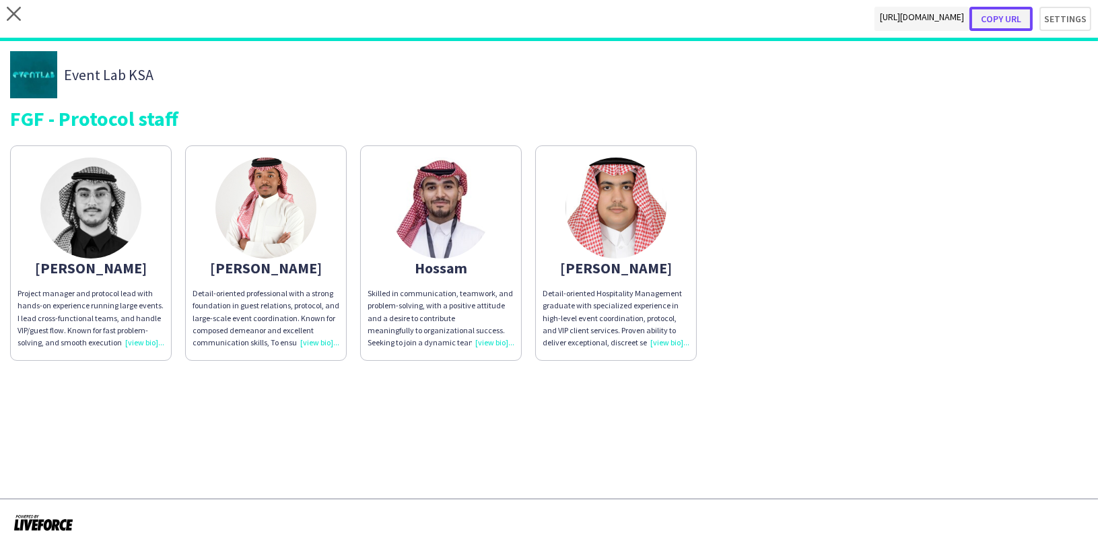
click at [1002, 13] on button "Copy url" at bounding box center [1000, 19] width 63 height 24
click at [992, 17] on button "Copy url" at bounding box center [1000, 19] width 63 height 24
